Goal: Check status: Check status

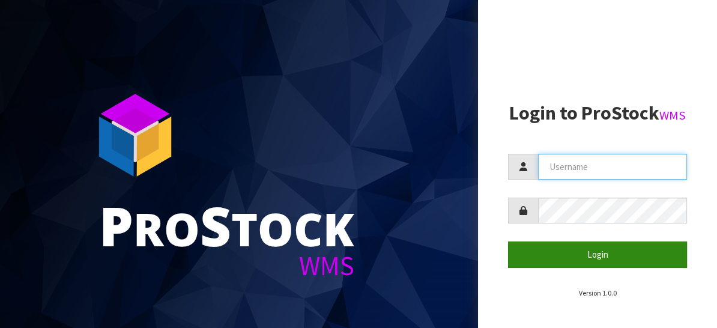
type input "[EMAIL_ADDRESS][DOMAIN_NAME]"
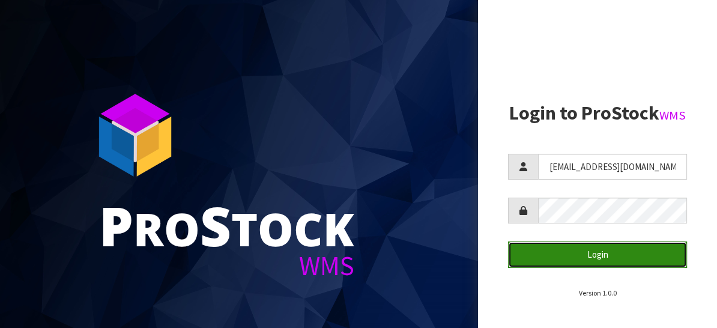
click at [588, 256] on button "Login" at bounding box center [597, 254] width 179 height 26
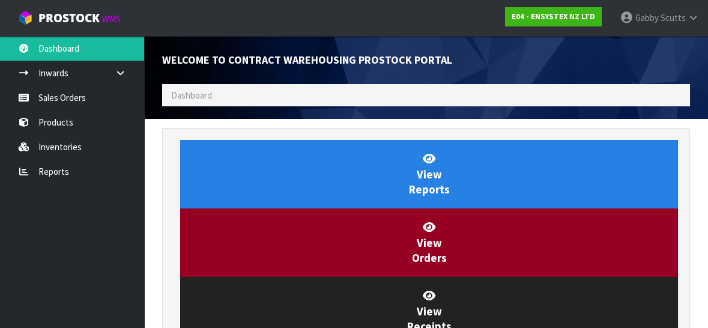
scroll to position [707, 545]
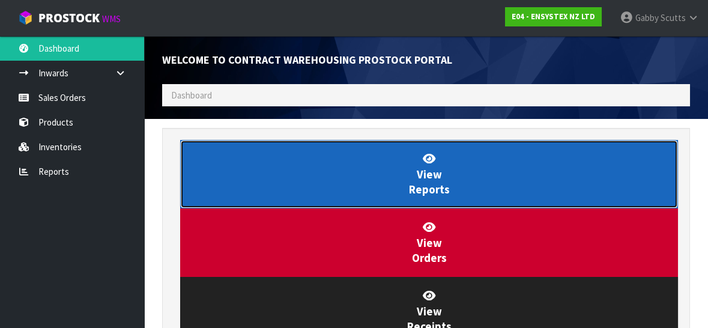
click at [427, 176] on span "View Reports" at bounding box center [429, 173] width 41 height 45
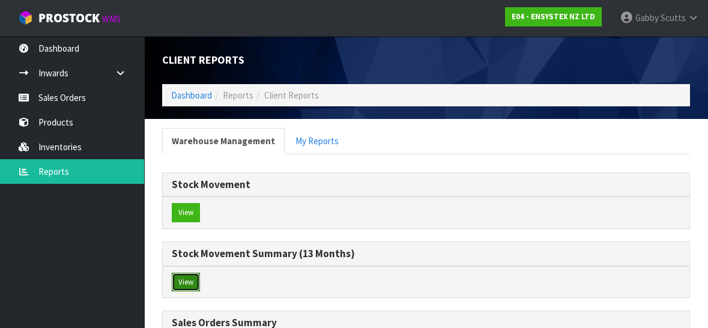
click at [180, 281] on button "View" at bounding box center [186, 281] width 28 height 19
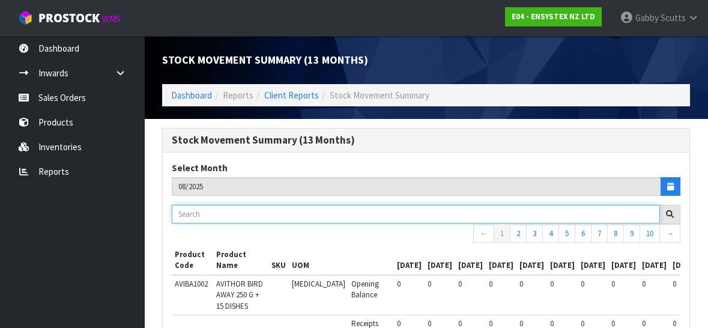
click at [214, 213] on input "text" at bounding box center [416, 214] width 488 height 19
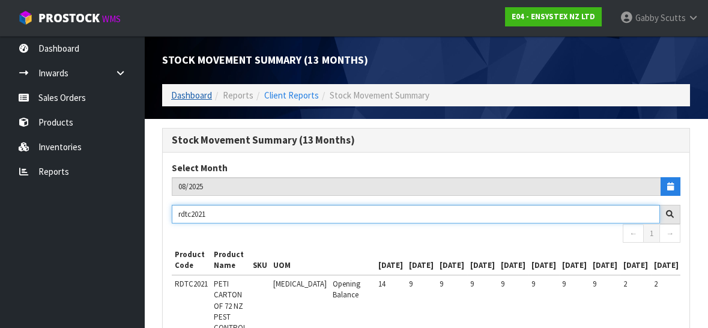
type input "rdtc2021"
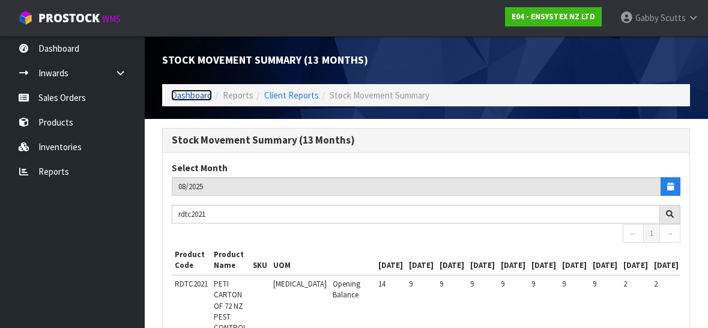
click at [191, 97] on link "Dashboard" at bounding box center [191, 94] width 41 height 11
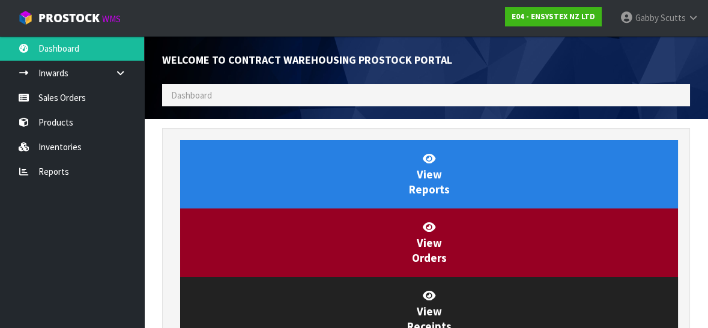
scroll to position [707, 545]
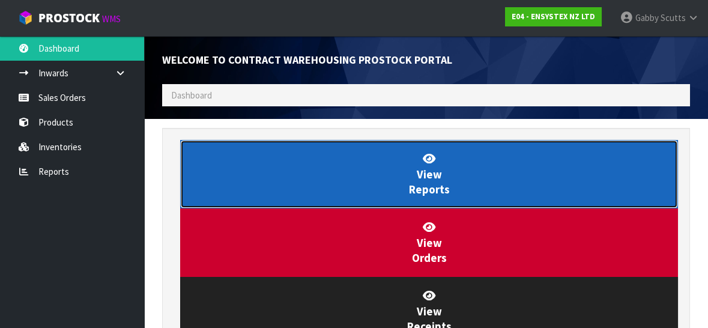
click at [388, 184] on link "View Reports" at bounding box center [429, 174] width 498 height 68
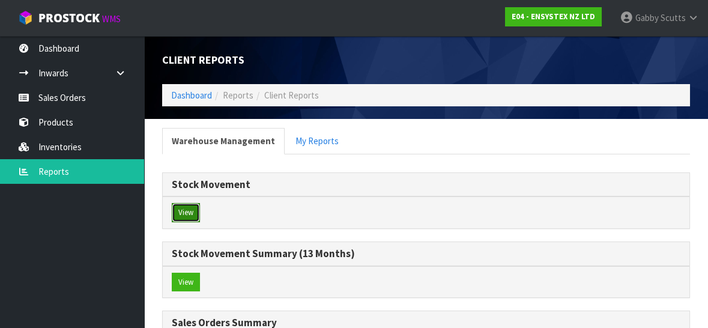
click at [184, 205] on button "View" at bounding box center [186, 212] width 28 height 19
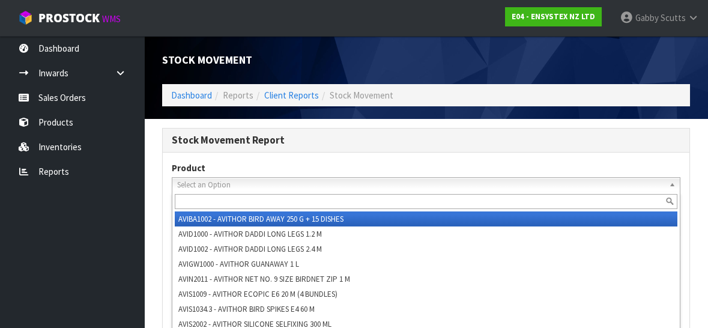
click at [210, 182] on span "Select an Option" at bounding box center [420, 185] width 487 height 14
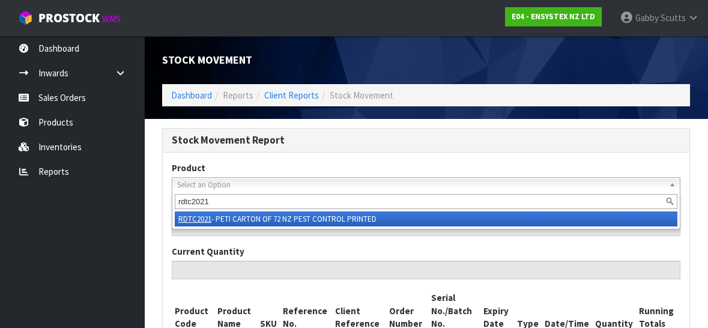
type input "rdtc2021"
click at [248, 220] on li "RDTC2021 - PETI CARTON OF 72 NZ PEST CONTROL PRINTED" at bounding box center [426, 218] width 502 height 15
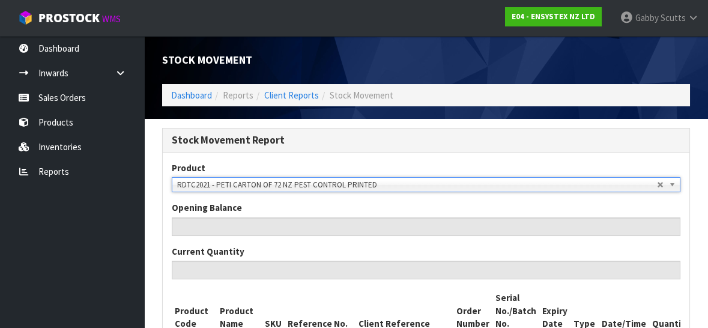
type input "0"
type input "14"
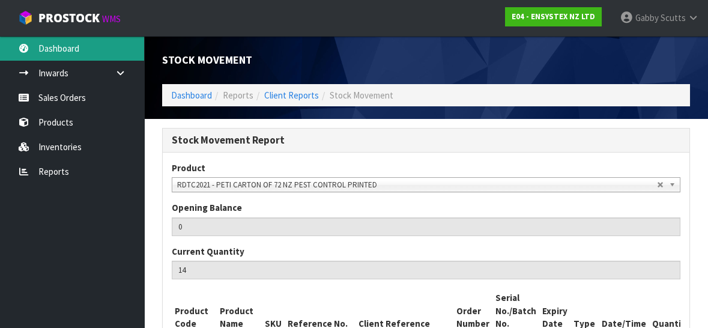
click at [69, 45] on link "Dashboard" at bounding box center [72, 48] width 144 height 25
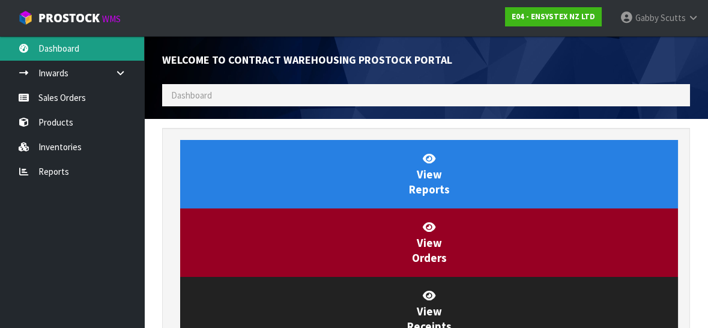
scroll to position [707, 545]
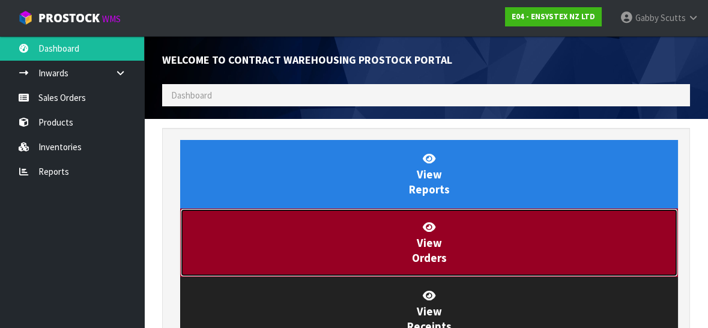
click at [377, 243] on link "View Orders" at bounding box center [429, 242] width 498 height 68
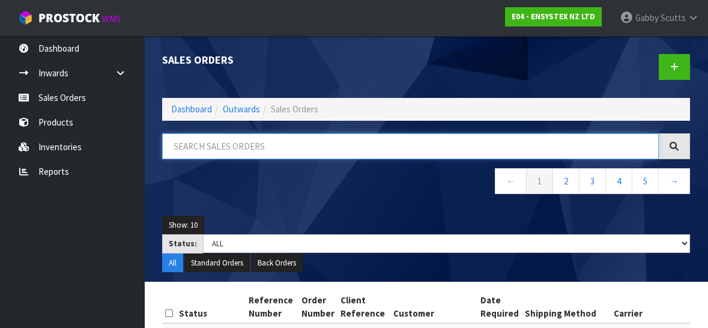
click at [215, 149] on input "text" at bounding box center [410, 146] width 496 height 26
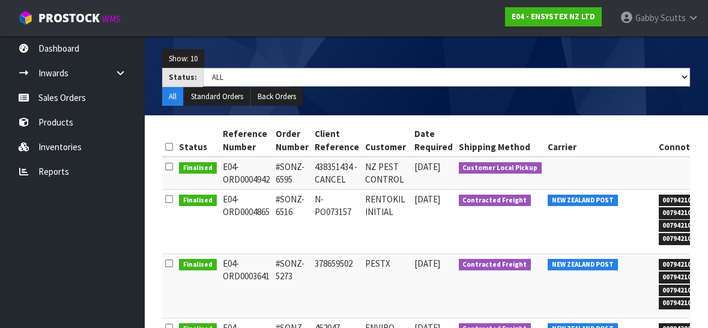
scroll to position [180, 0]
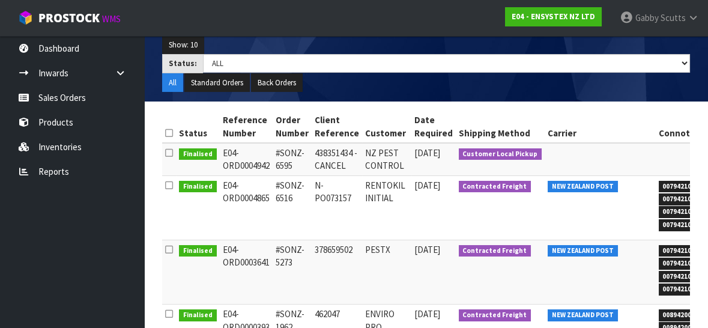
type input "6595"
